Goal: Information Seeking & Learning: Learn about a topic

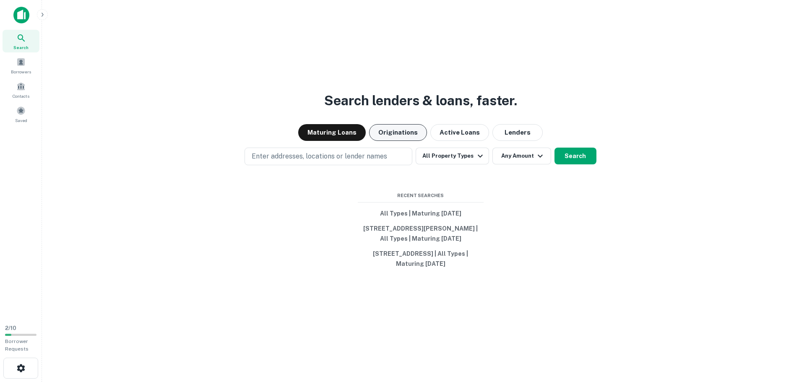
click at [382, 127] on button "Originations" at bounding box center [398, 132] width 58 height 17
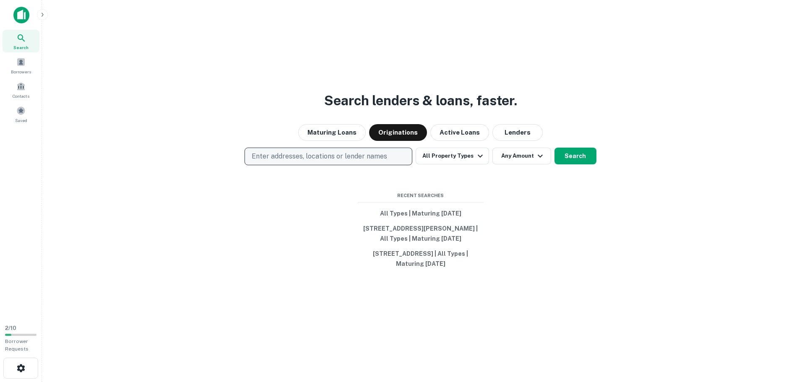
click at [295, 157] on p "Enter addresses, locations or lender names" at bounding box center [319, 156] width 135 height 10
type input "**********"
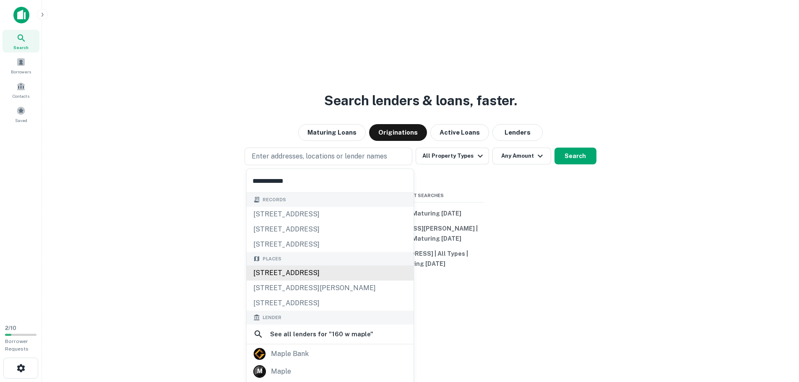
click at [333, 272] on div "[STREET_ADDRESS]" at bounding box center [330, 272] width 167 height 15
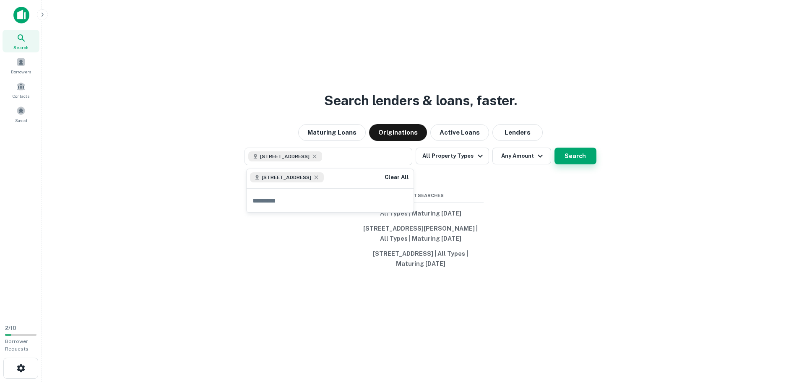
click at [573, 158] on button "Search" at bounding box center [575, 156] width 42 height 17
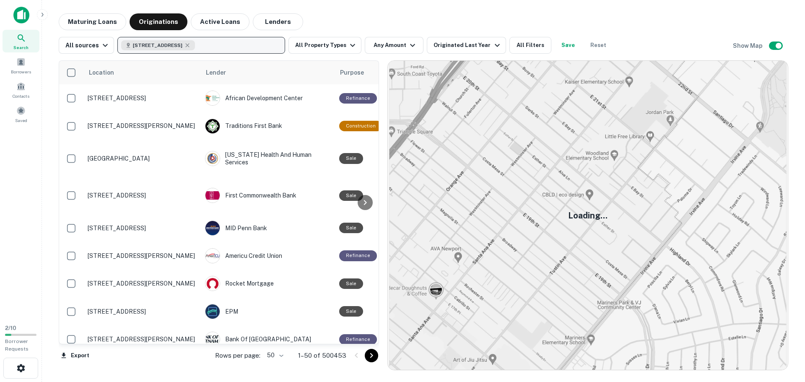
click at [270, 46] on button "[STREET_ADDRESS]" at bounding box center [201, 45] width 168 height 17
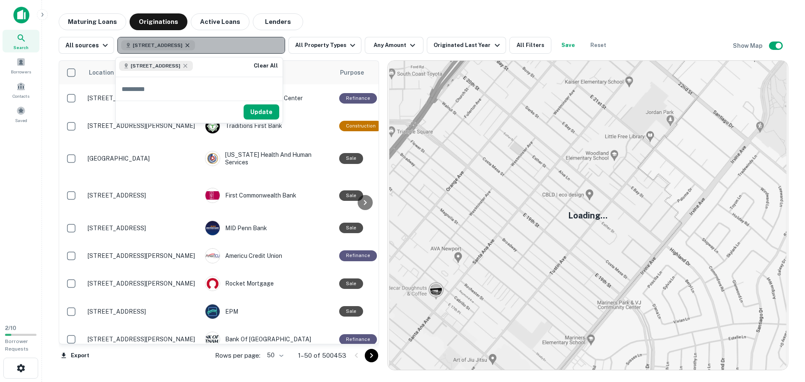
click at [191, 46] on icon "button" at bounding box center [187, 45] width 7 height 7
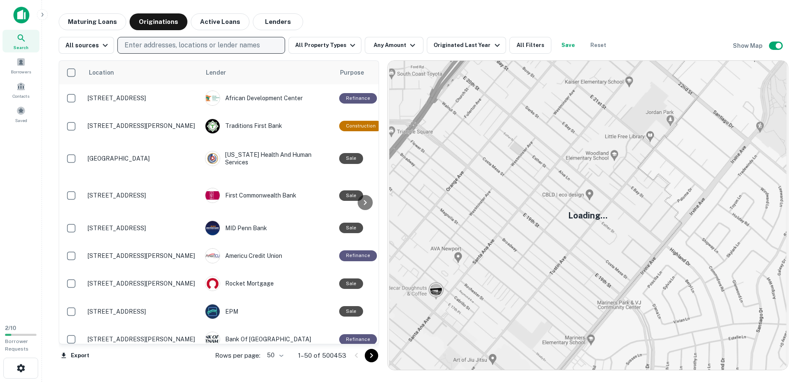
click at [189, 44] on p "Enter addresses, locations or lender names" at bounding box center [192, 45] width 135 height 10
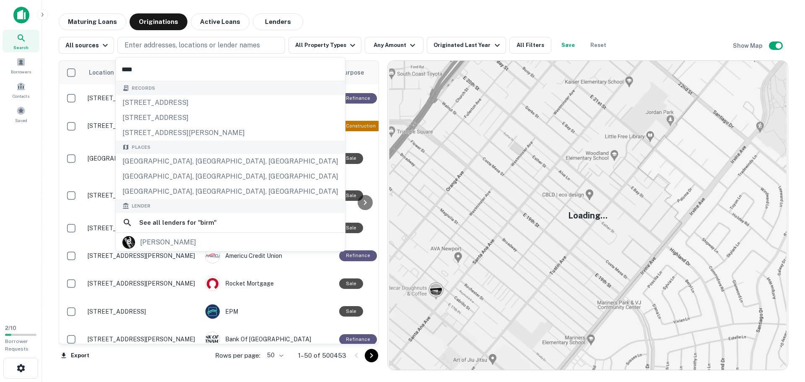
type input "*****"
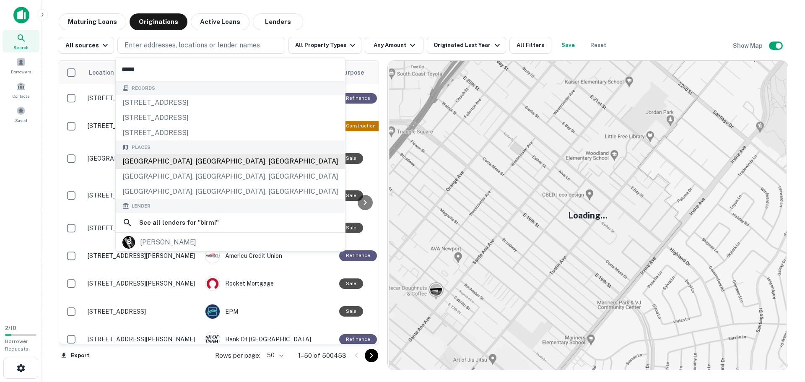
click at [200, 161] on div "[GEOGRAPHIC_DATA], [GEOGRAPHIC_DATA], [GEOGRAPHIC_DATA]" at bounding box center [230, 161] width 229 height 15
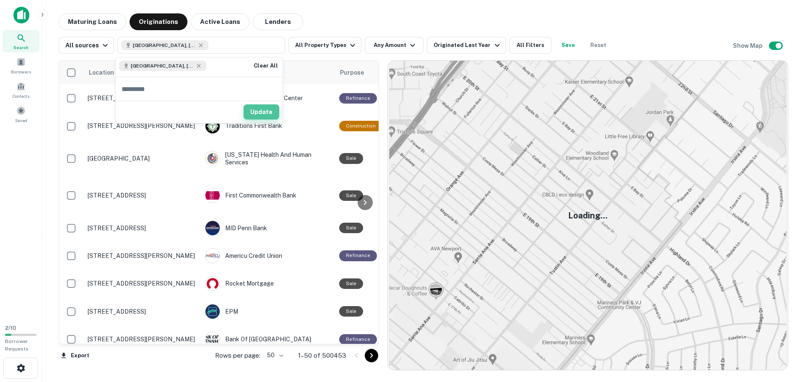
click at [264, 110] on button "Update" at bounding box center [262, 111] width 36 height 15
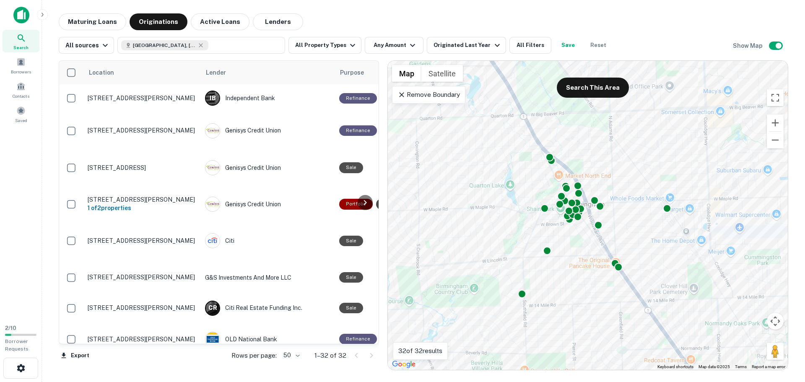
drag, startPoint x: 570, startPoint y: 264, endPoint x: 536, endPoint y: 239, distance: 42.4
click at [536, 239] on div "To activate drag with keyboard, press Alt + Enter. Once in keyboard drag state,…" at bounding box center [588, 215] width 400 height 309
click at [548, 205] on div at bounding box center [545, 207] width 12 height 12
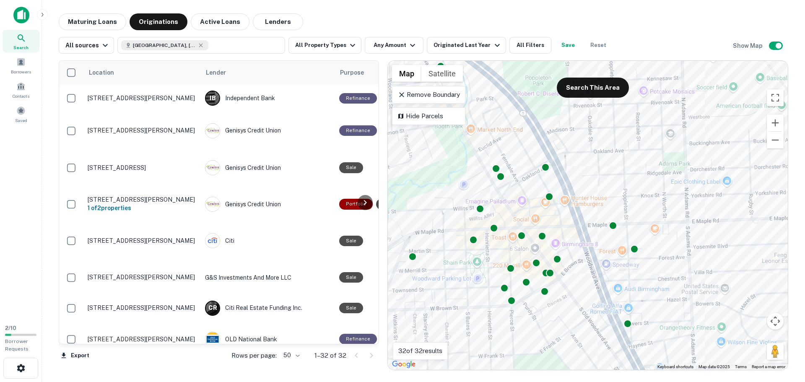
drag, startPoint x: 545, startPoint y: 252, endPoint x: 509, endPoint y: 291, distance: 52.2
click at [489, 309] on div "To activate drag with keyboard, press Alt + Enter. Once in keyboard drag state,…" at bounding box center [588, 215] width 400 height 309
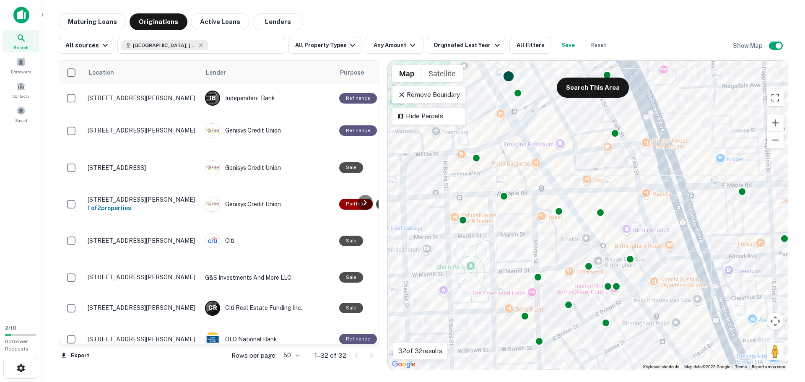
click at [510, 77] on div at bounding box center [509, 76] width 12 height 12
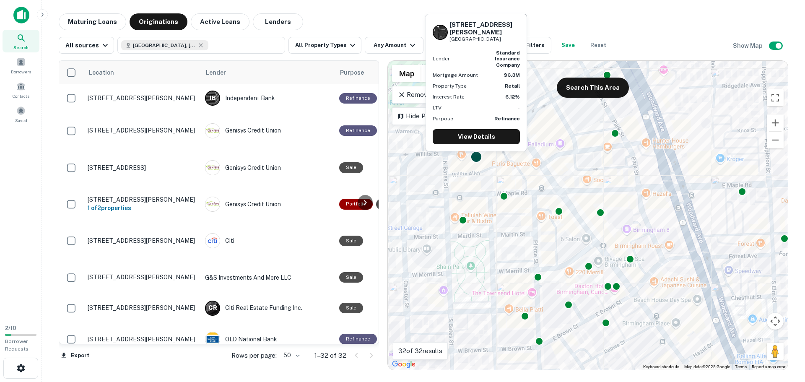
click at [474, 159] on div at bounding box center [477, 157] width 12 height 12
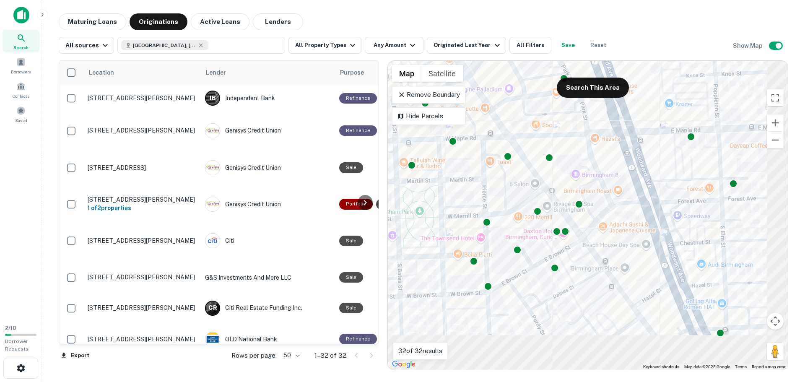
drag, startPoint x: 632, startPoint y: 285, endPoint x: 575, endPoint y: 216, distance: 89.1
click at [576, 216] on div "To activate drag with keyboard, press Alt + Enter. Once in keyboard drag state,…" at bounding box center [588, 215] width 400 height 309
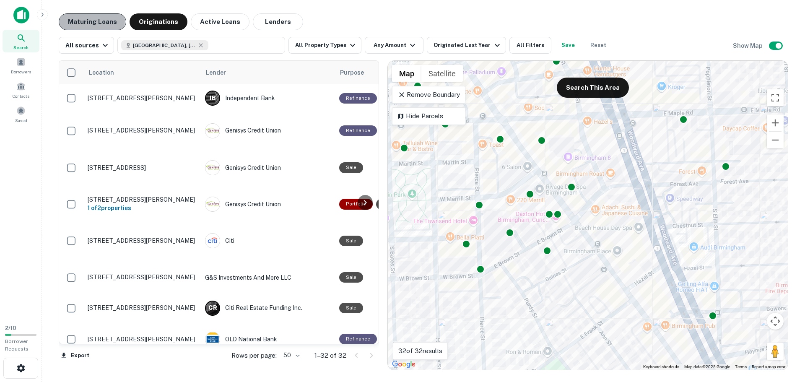
click at [90, 21] on button "Maturing Loans" at bounding box center [93, 21] width 68 height 17
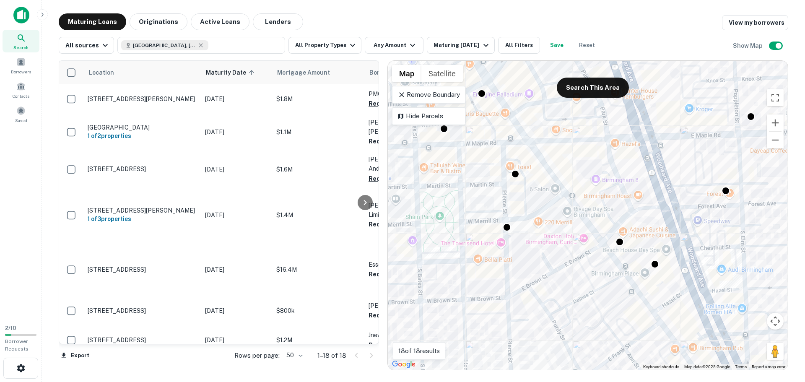
drag, startPoint x: 466, startPoint y: 177, endPoint x: 520, endPoint y: 222, distance: 70.5
click at [520, 222] on div "To activate drag with keyboard, press Alt + Enter. Once in keyboard drag state,…" at bounding box center [588, 215] width 400 height 309
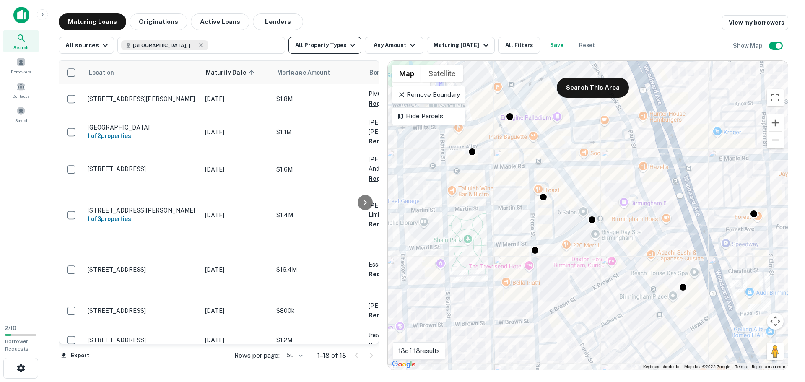
click at [323, 41] on button "All Property Types" at bounding box center [325, 45] width 73 height 17
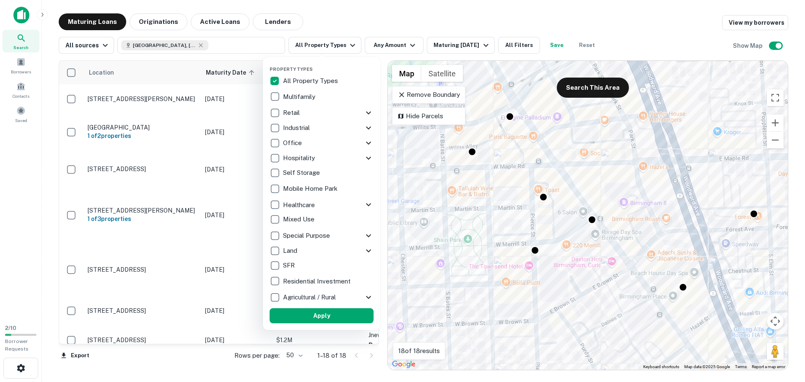
click at [371, 113] on icon at bounding box center [369, 113] width 10 height 10
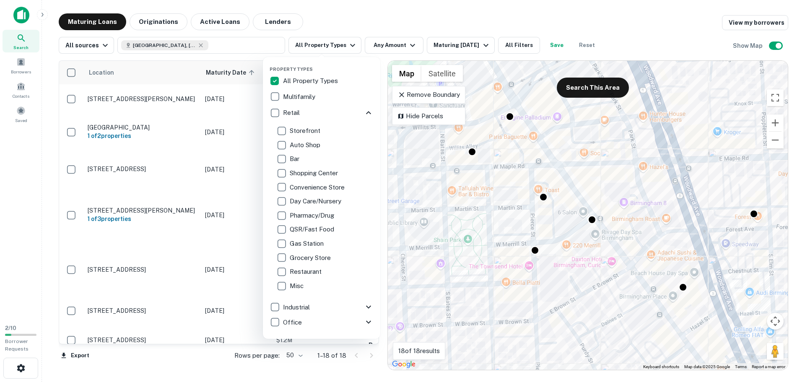
click at [366, 113] on icon at bounding box center [368, 112] width 5 height 3
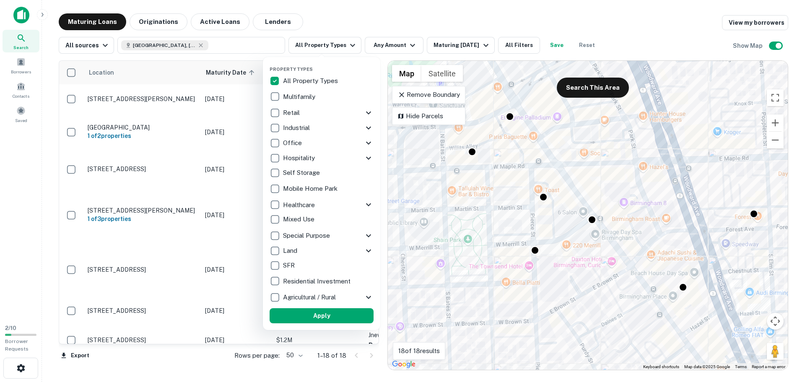
click at [366, 141] on icon at bounding box center [369, 143] width 10 height 10
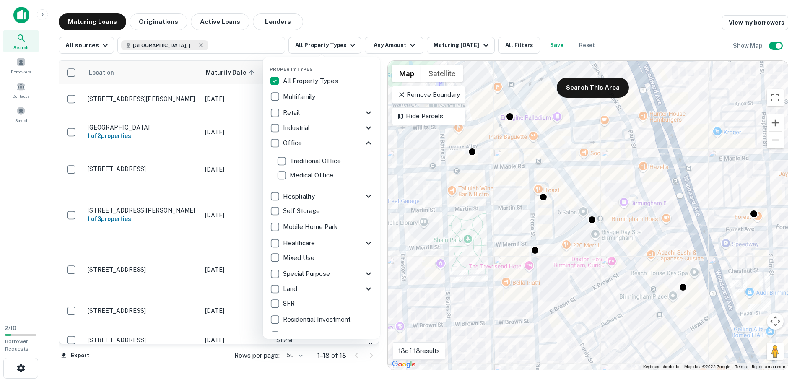
click at [366, 141] on icon at bounding box center [369, 143] width 10 height 10
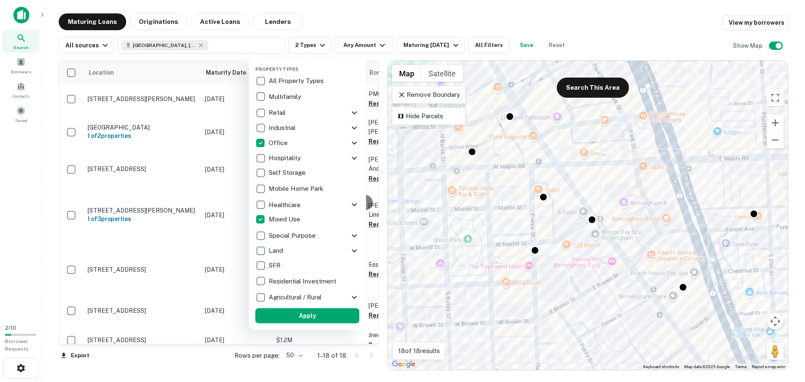
click at [310, 318] on button "Apply" at bounding box center [307, 315] width 104 height 15
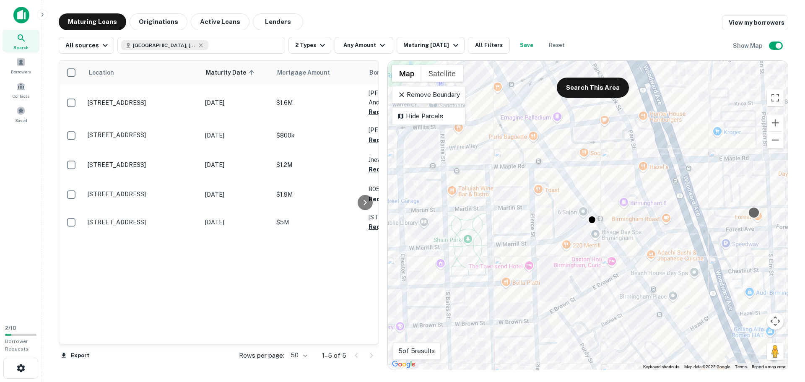
click at [753, 213] on div at bounding box center [754, 212] width 12 height 12
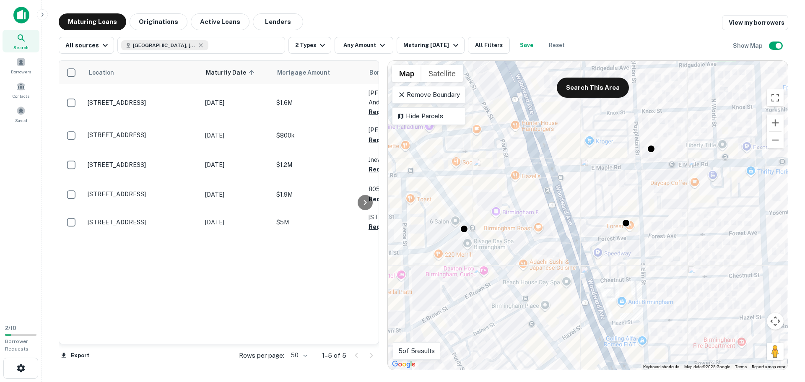
drag, startPoint x: 722, startPoint y: 245, endPoint x: 569, endPoint y: 251, distance: 153.6
click at [569, 254] on div "To activate drag with keyboard, press Alt + Enter. Once in keyboard drag state,…" at bounding box center [588, 215] width 400 height 309
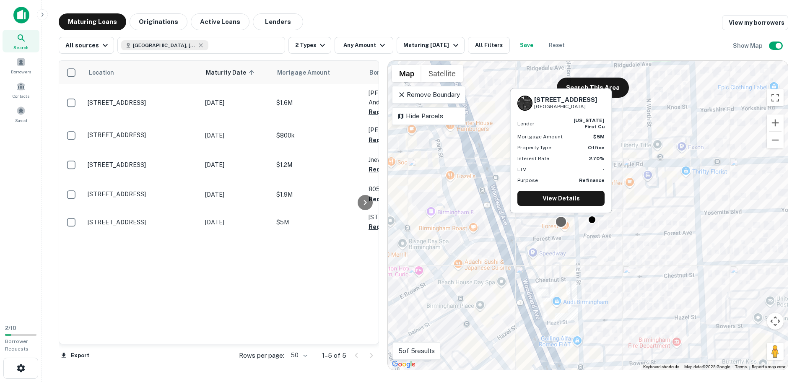
click at [562, 221] on div at bounding box center [561, 222] width 12 height 12
